Goal: Task Accomplishment & Management: Use online tool/utility

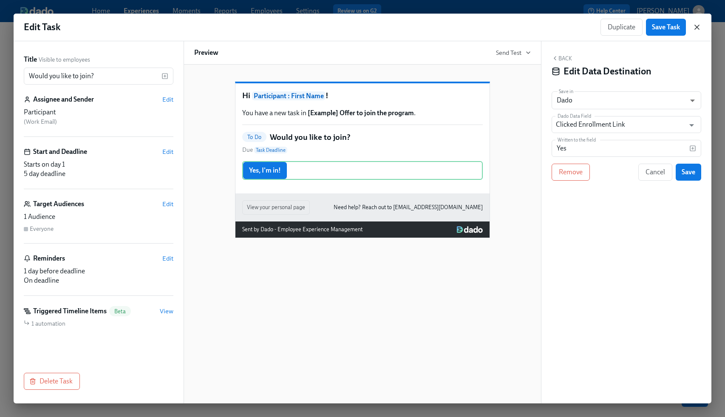
click at [697, 26] on icon "button" at bounding box center [697, 27] width 9 height 9
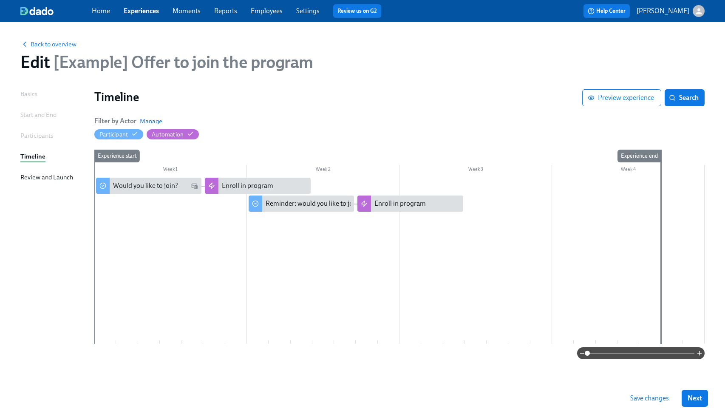
click at [137, 11] on link "Experiences" at bounding box center [141, 11] width 35 height 8
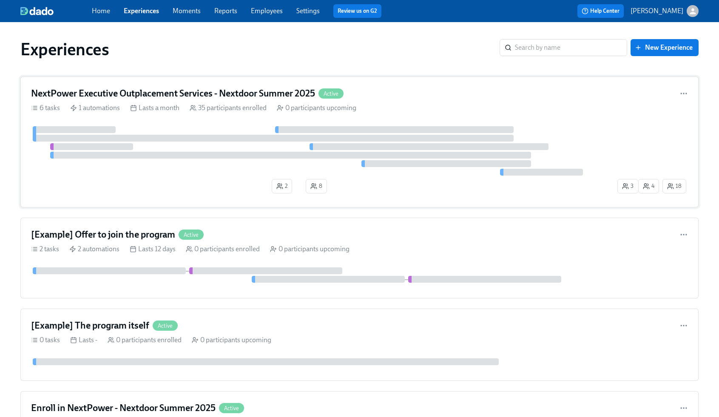
click at [627, 188] on icon "button" at bounding box center [625, 186] width 7 height 7
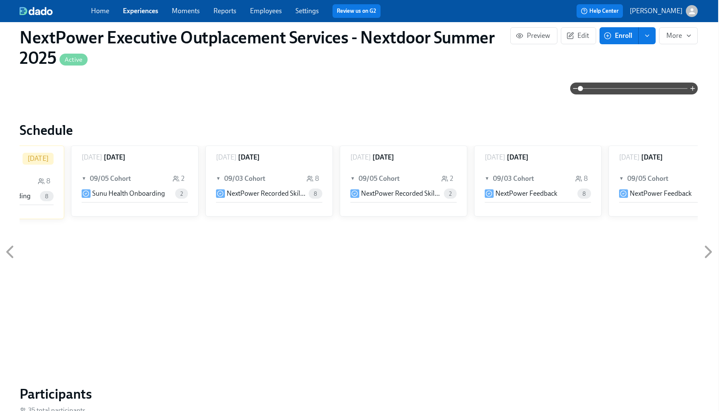
scroll to position [0, 3614]
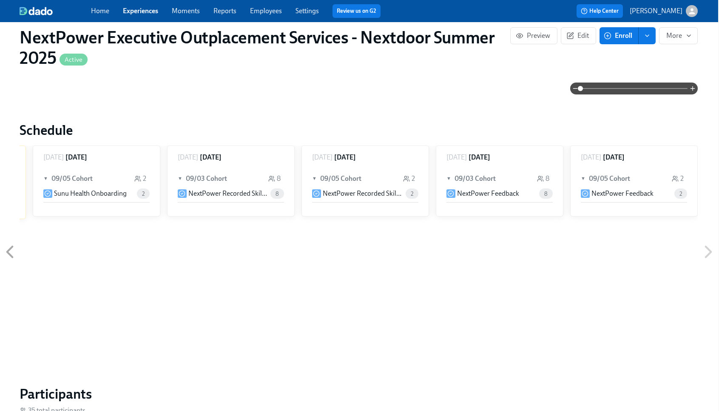
click at [705, 250] on icon at bounding box center [708, 251] width 21 height 21
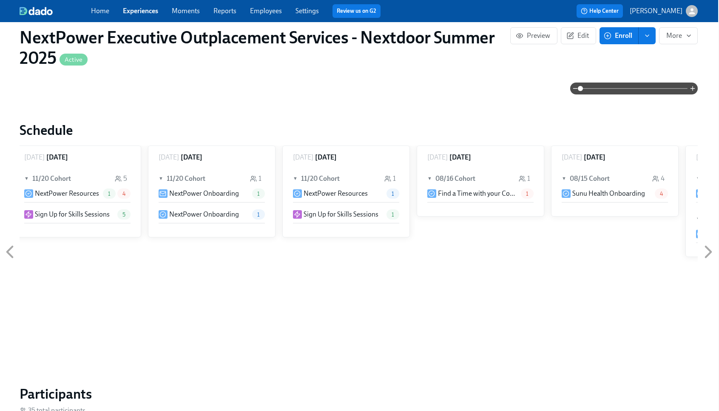
scroll to position [0, 815]
click at [137, 11] on link "Experiences" at bounding box center [140, 11] width 35 height 8
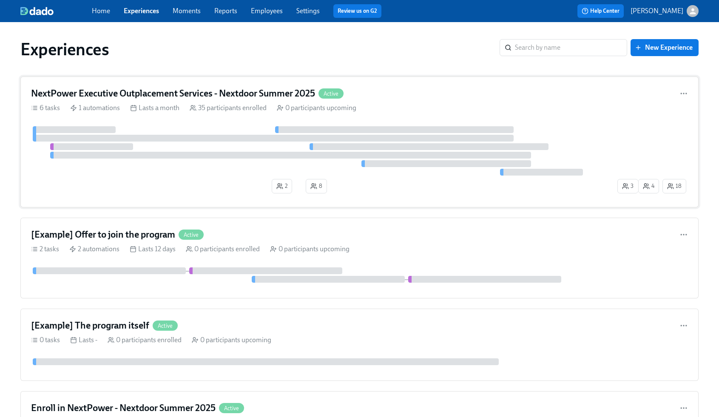
click at [318, 186] on span "8" at bounding box center [316, 186] width 12 height 9
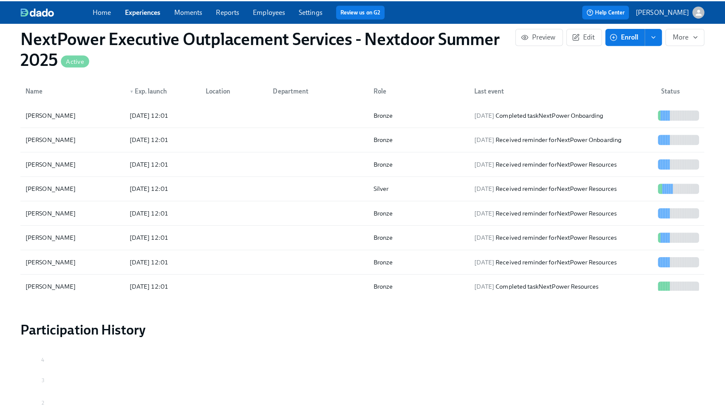
scroll to position [3, 0]
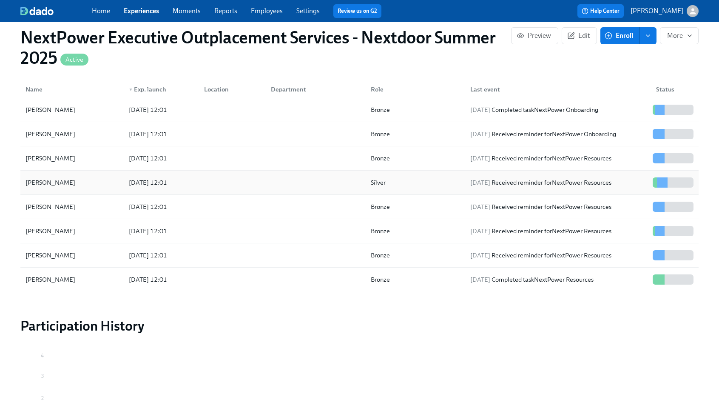
click at [347, 177] on div at bounding box center [314, 182] width 100 height 17
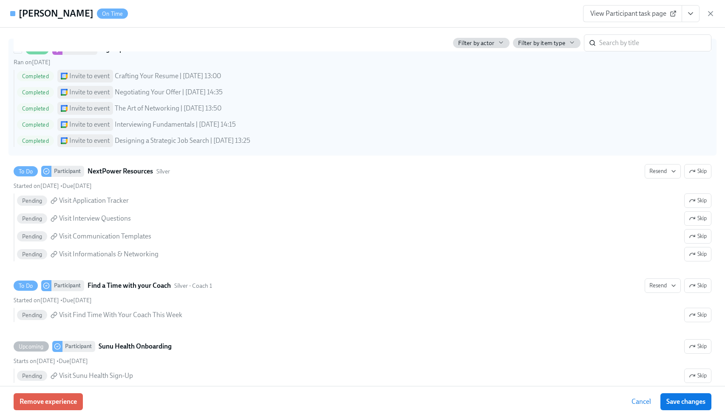
scroll to position [386, 0]
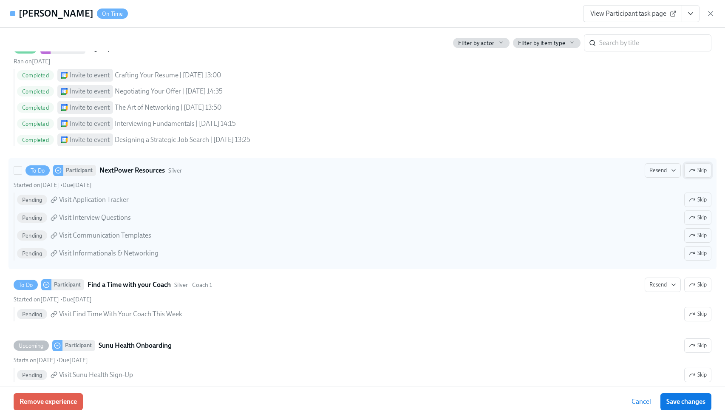
click at [693, 170] on span "Skip" at bounding box center [698, 170] width 18 height 9
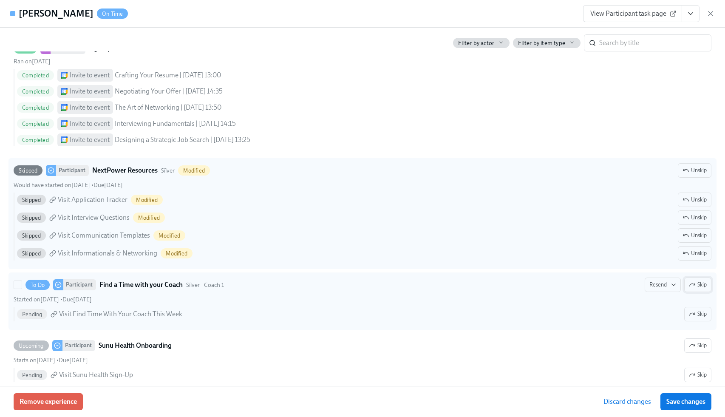
click at [691, 287] on span "Skip" at bounding box center [698, 285] width 18 height 9
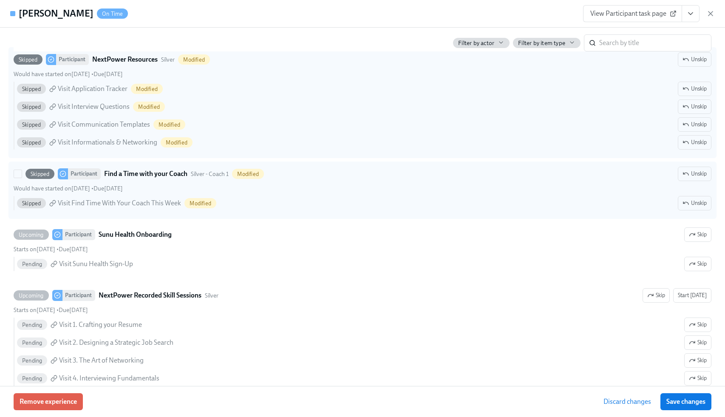
scroll to position [498, 0]
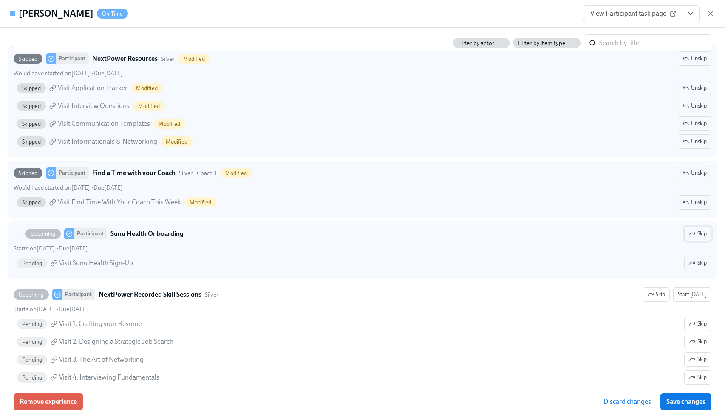
click at [693, 235] on span "Skip" at bounding box center [698, 234] width 18 height 9
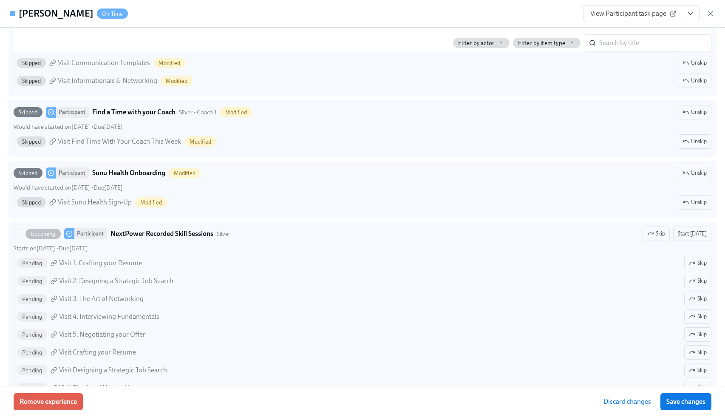
scroll to position [570, 0]
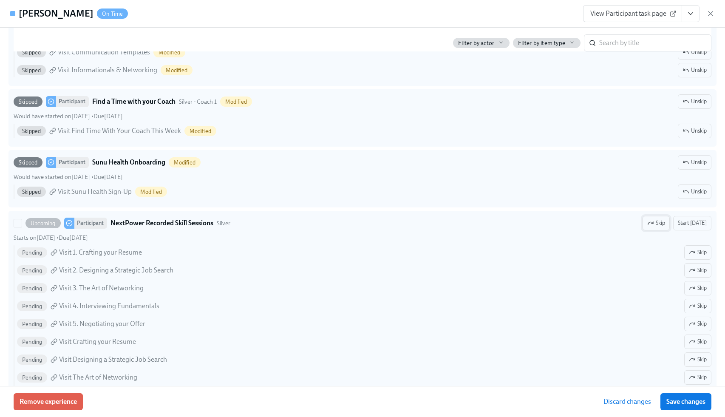
click at [656, 222] on span "Skip" at bounding box center [656, 223] width 18 height 9
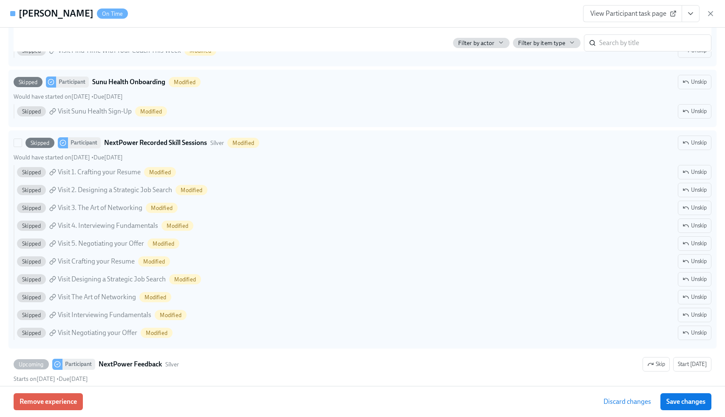
scroll to position [684, 0]
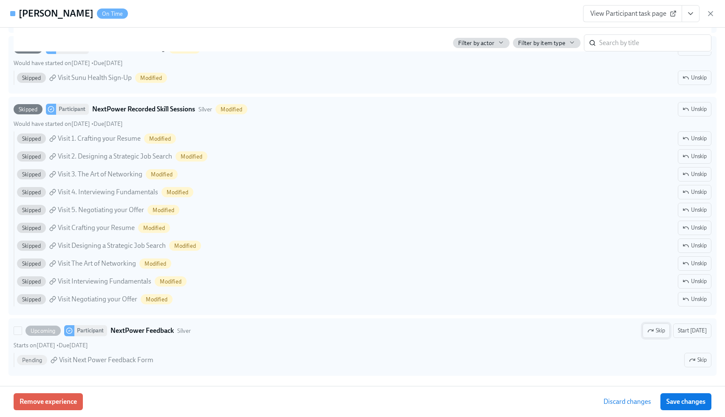
click at [657, 333] on span "Skip" at bounding box center [656, 330] width 18 height 9
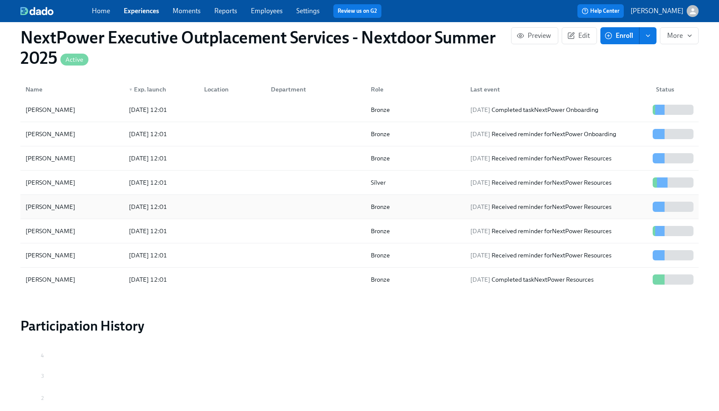
click at [436, 206] on div "Bronze" at bounding box center [414, 206] width 100 height 17
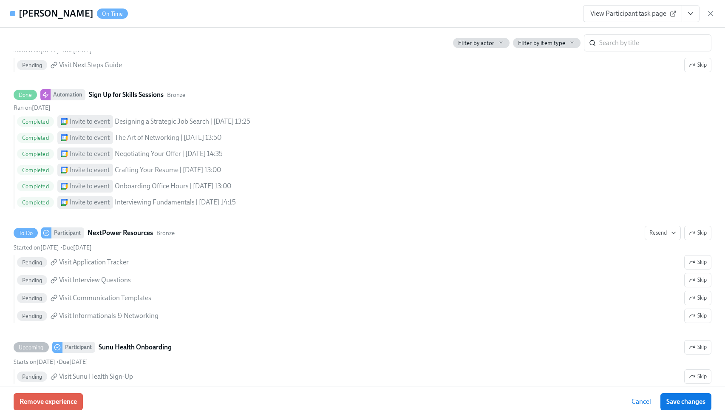
scroll to position [603, 0]
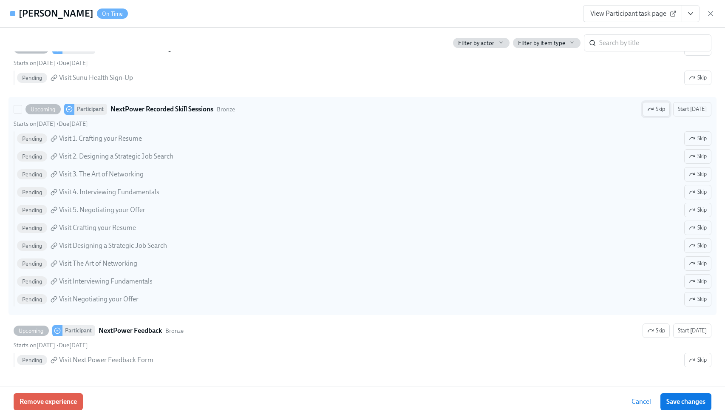
click at [660, 110] on span "Skip" at bounding box center [656, 109] width 18 height 9
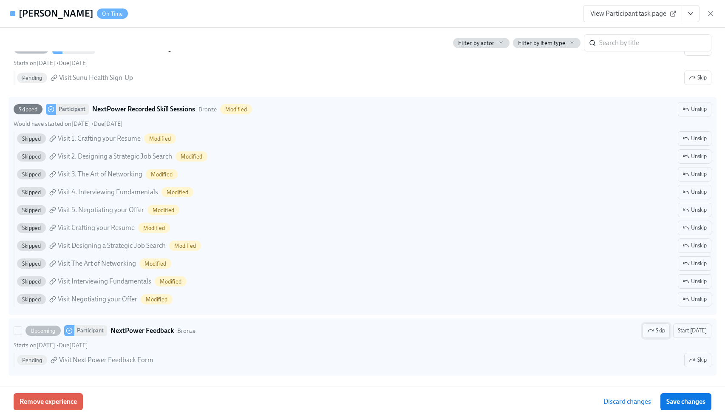
click at [651, 325] on button "Skip" at bounding box center [656, 331] width 27 height 14
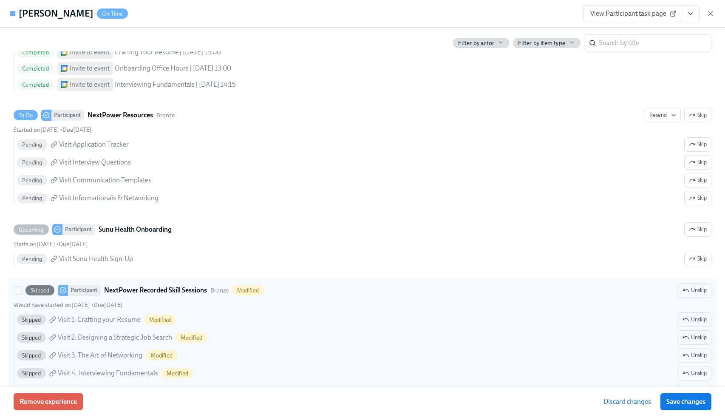
scroll to position [399, 0]
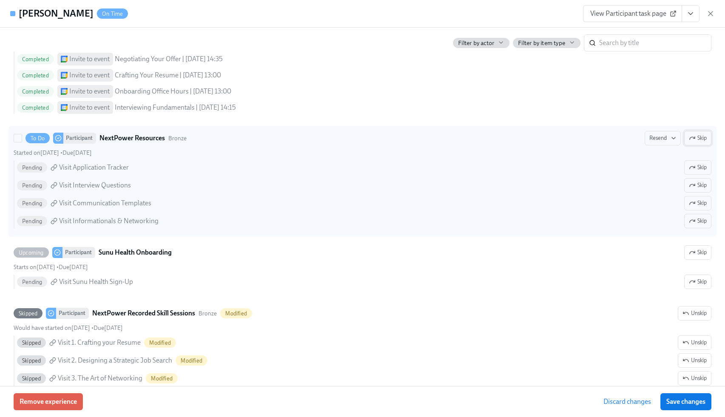
click at [692, 142] on span "Skip" at bounding box center [698, 138] width 18 height 9
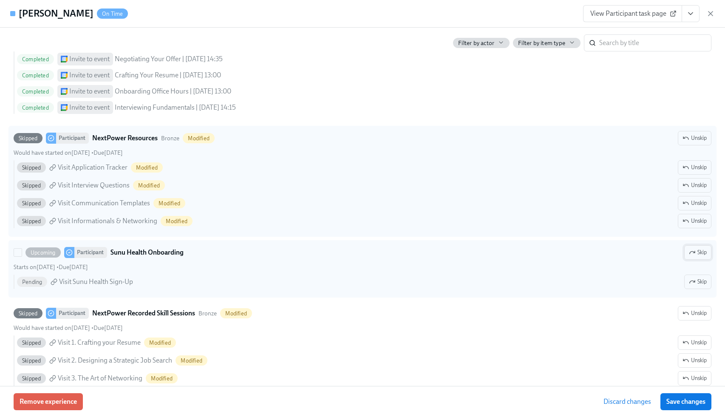
click at [690, 250] on span "Skip" at bounding box center [698, 252] width 18 height 9
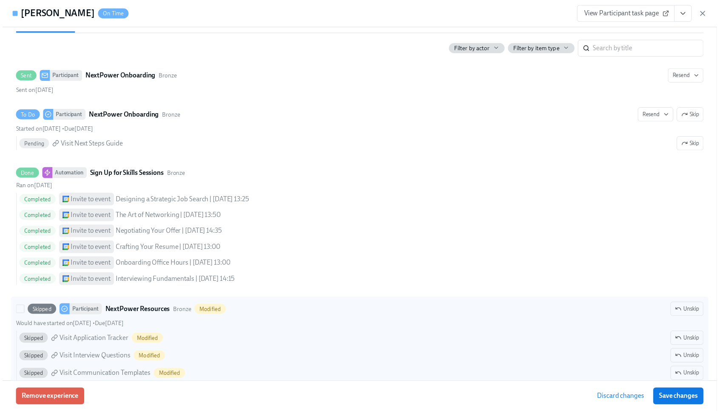
scroll to position [223, 0]
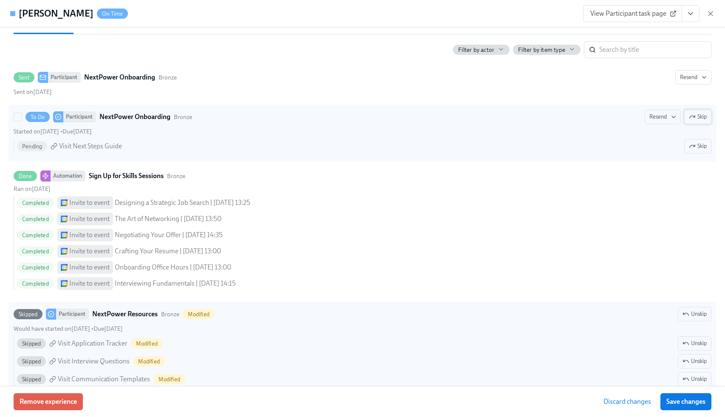
click at [692, 117] on span "Skip" at bounding box center [698, 117] width 18 height 9
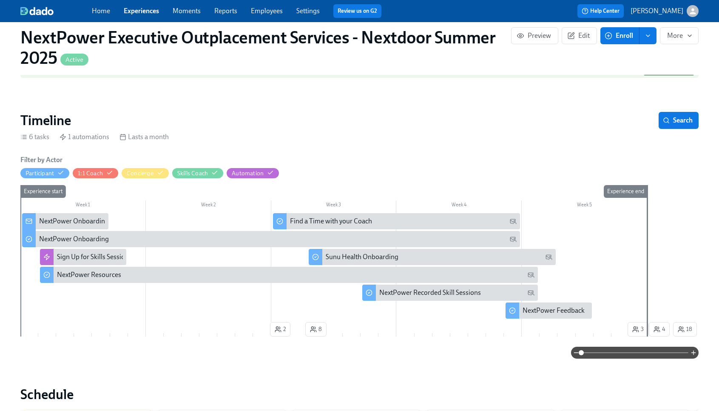
scroll to position [114, 0]
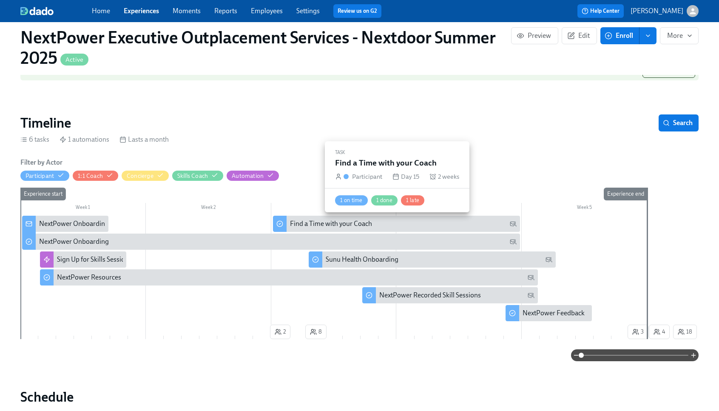
click at [329, 224] on div "Find a Time with your Coach" at bounding box center [331, 223] width 82 height 9
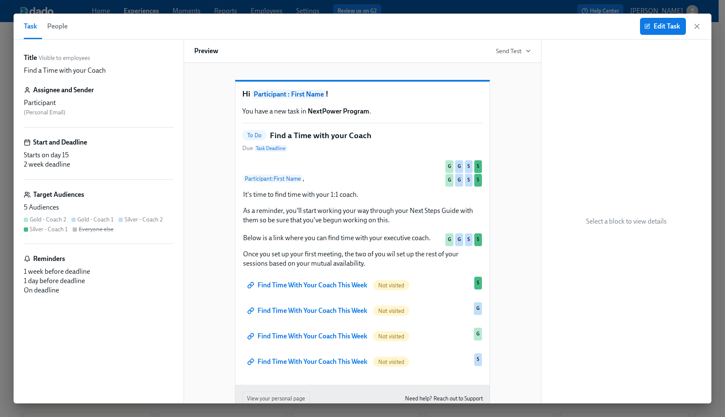
click at [60, 28] on span "People" at bounding box center [57, 26] width 20 height 12
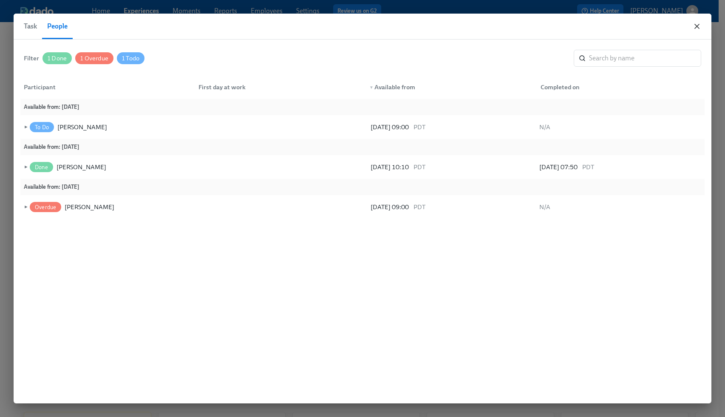
click at [699, 28] on icon "button" at bounding box center [697, 26] width 9 height 9
